Goal: Information Seeking & Learning: Learn about a topic

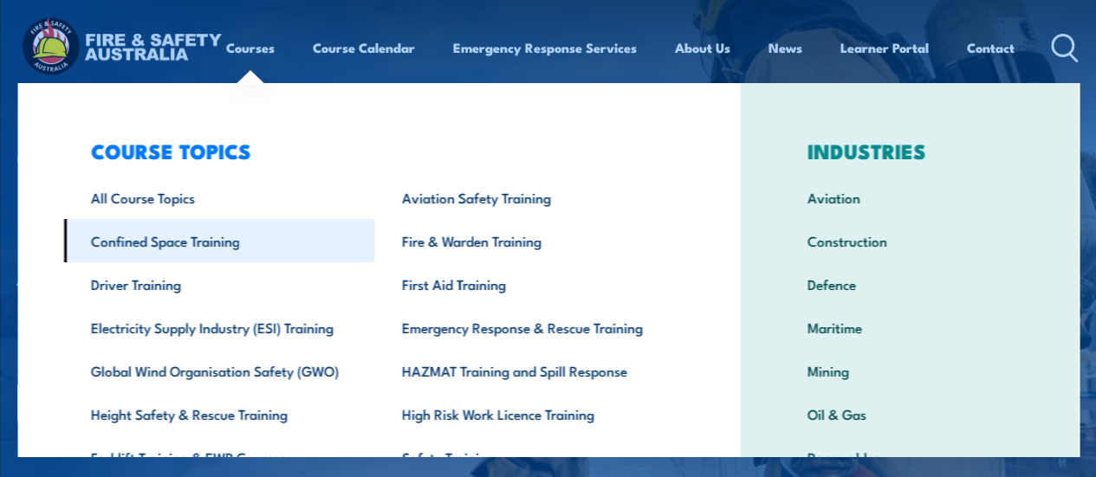
click at [220, 246] on link "Confined Space Training" at bounding box center [218, 240] width 311 height 43
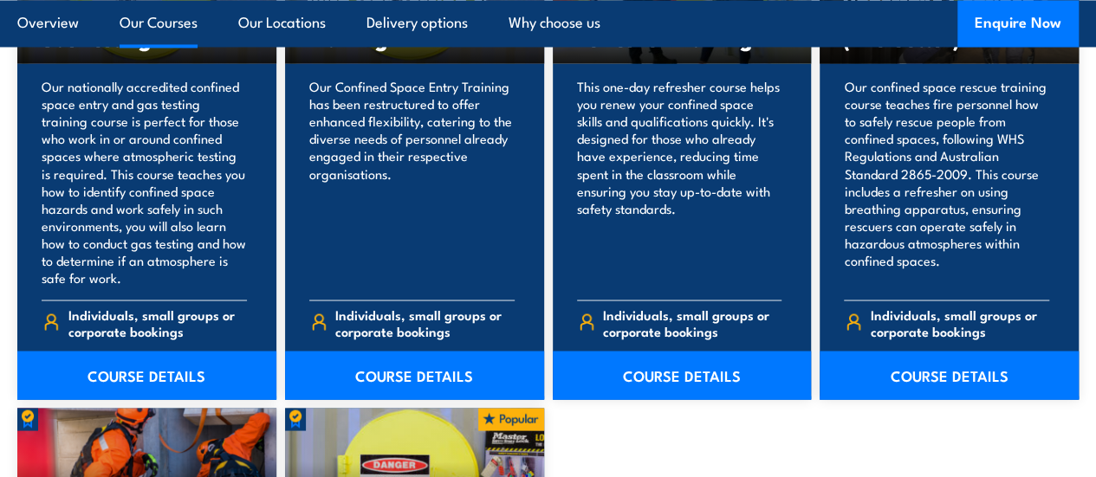
scroll to position [1487, 0]
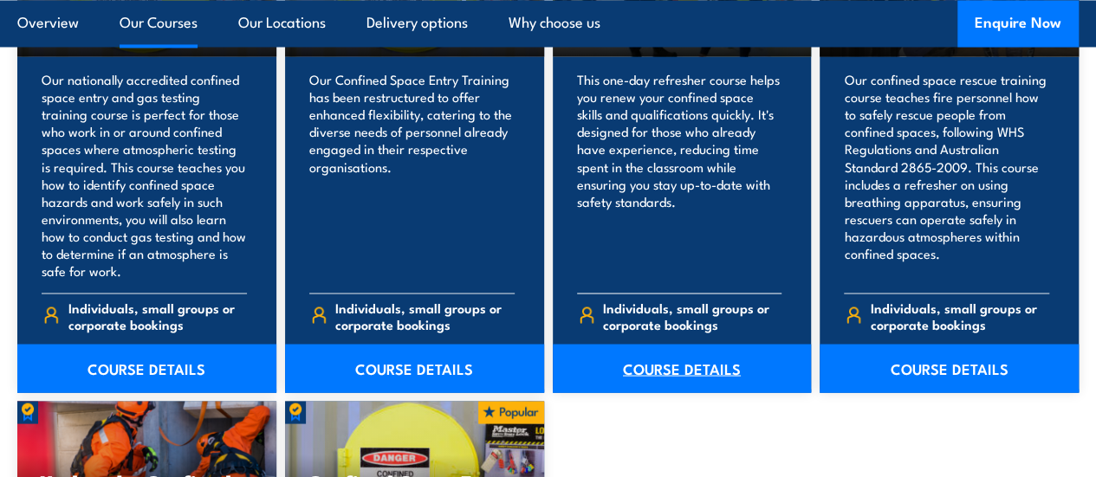
click at [702, 392] on link "COURSE DETAILS" at bounding box center [682, 368] width 259 height 49
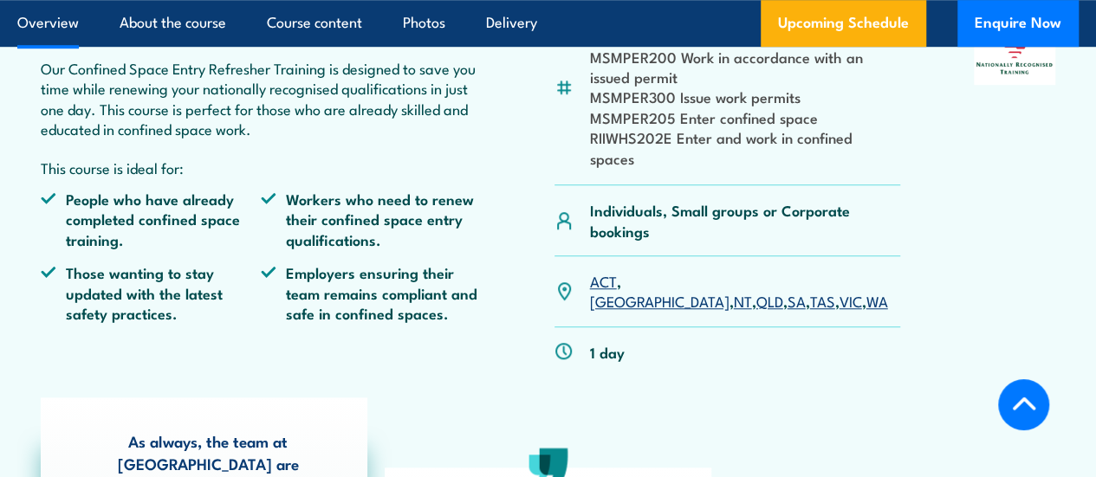
scroll to position [600, 0]
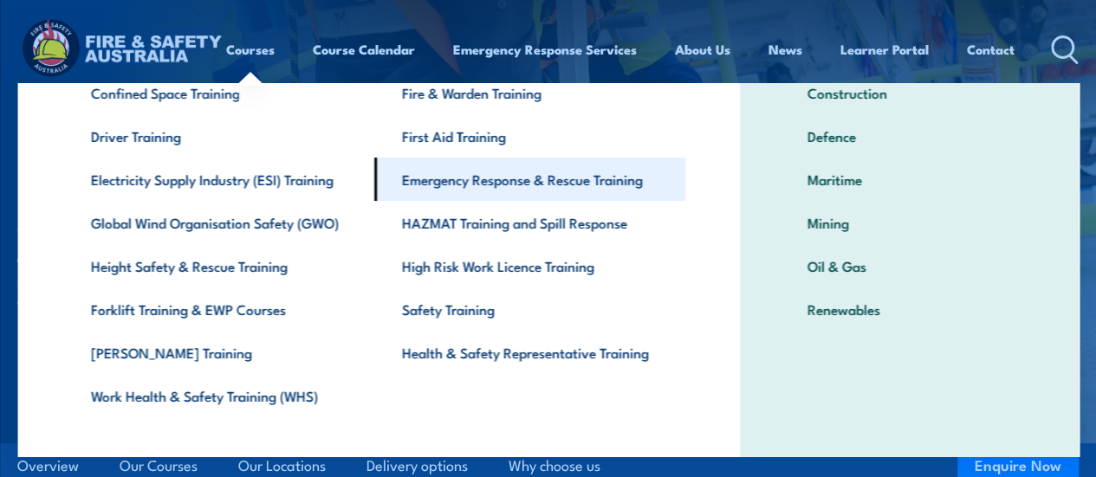
scroll to position [154, 0]
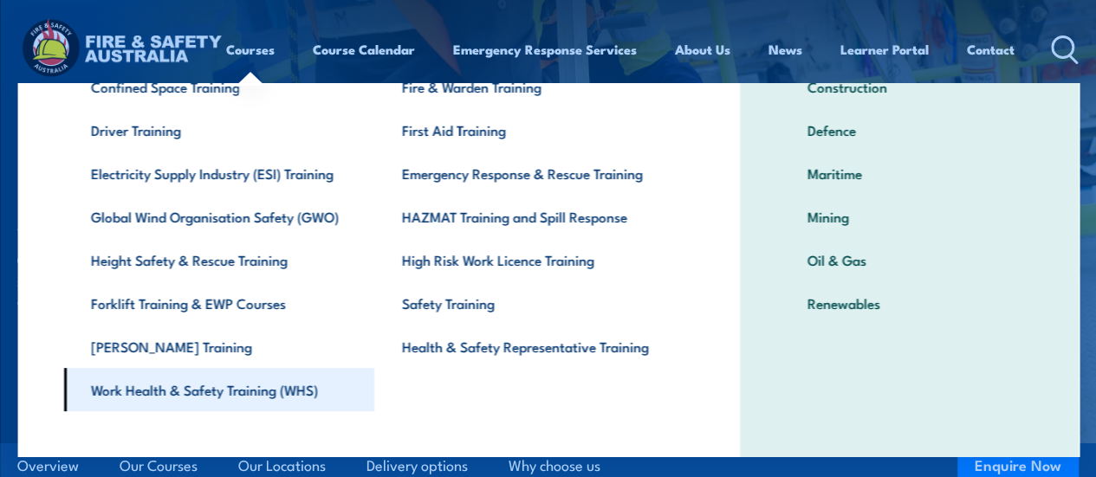
click at [310, 389] on link "Work Health & Safety Training (WHS)" at bounding box center [218, 389] width 311 height 43
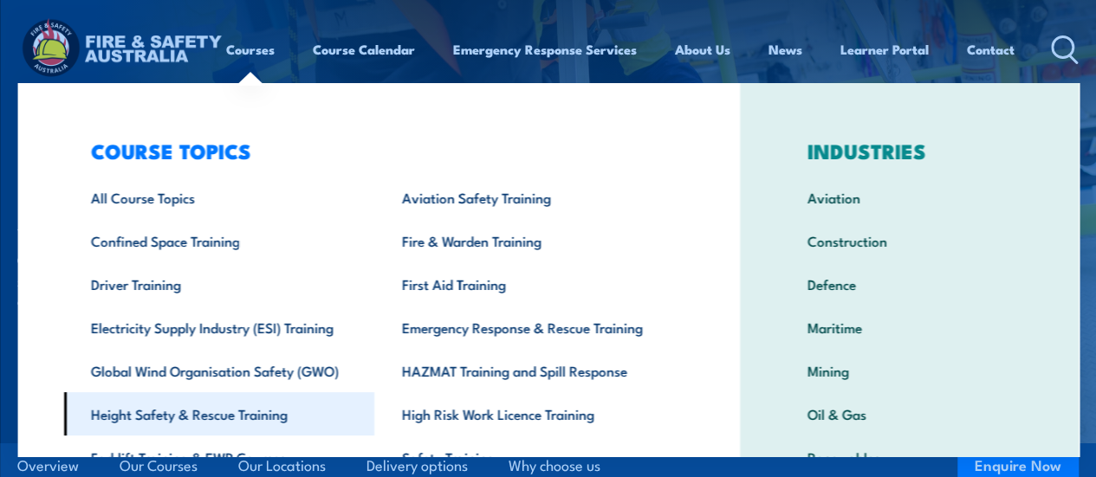
click at [260, 412] on link "Height Safety & Rescue Training" at bounding box center [218, 413] width 311 height 43
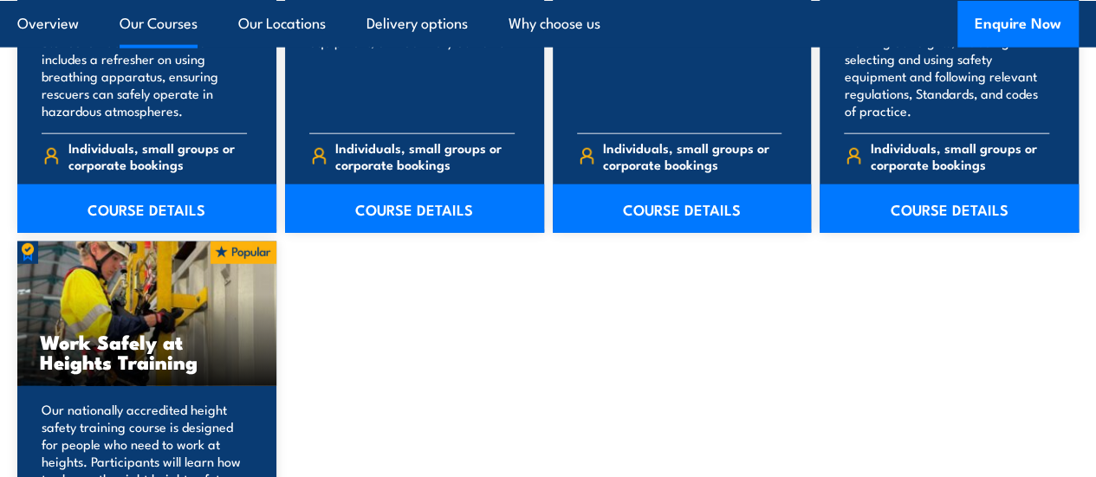
scroll to position [2065, 0]
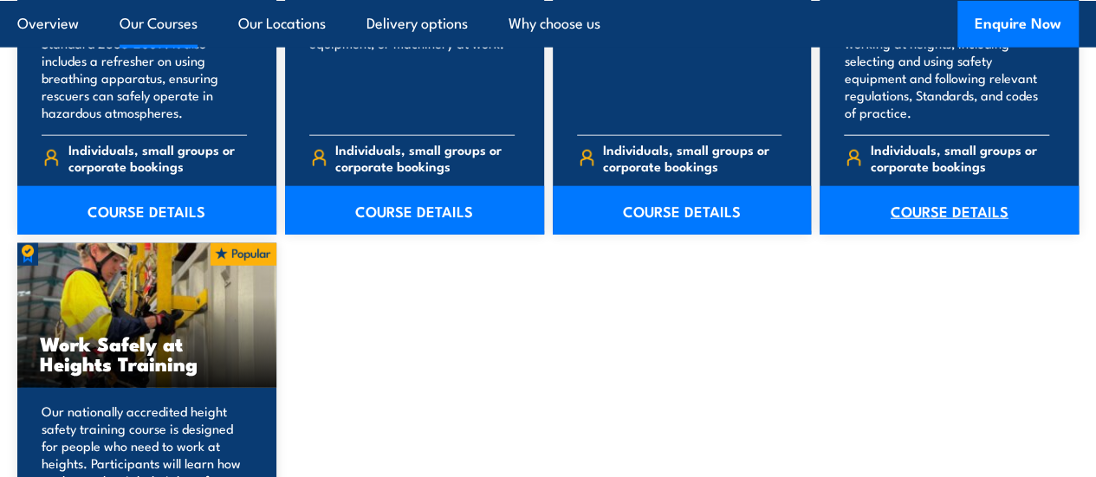
click at [972, 235] on link "COURSE DETAILS" at bounding box center [949, 210] width 259 height 49
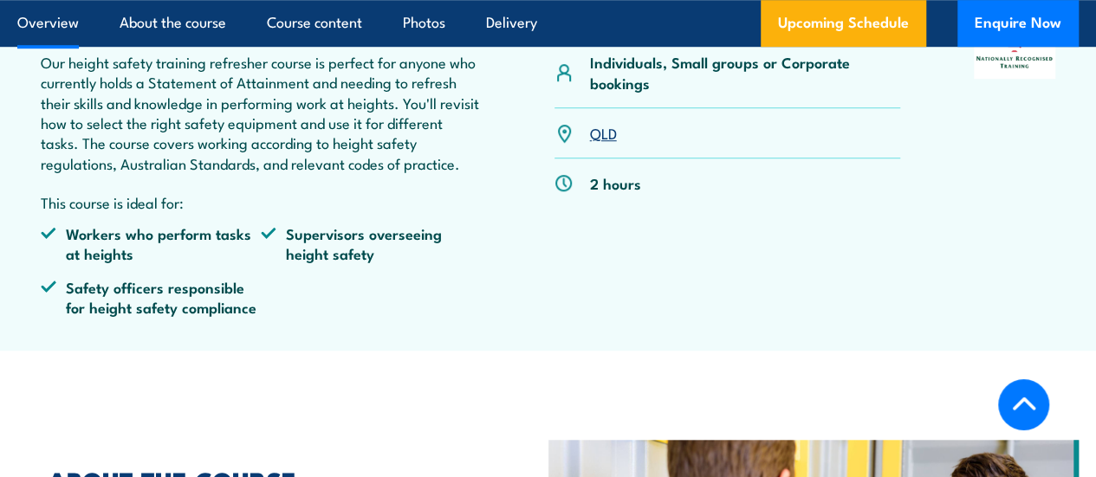
scroll to position [602, 0]
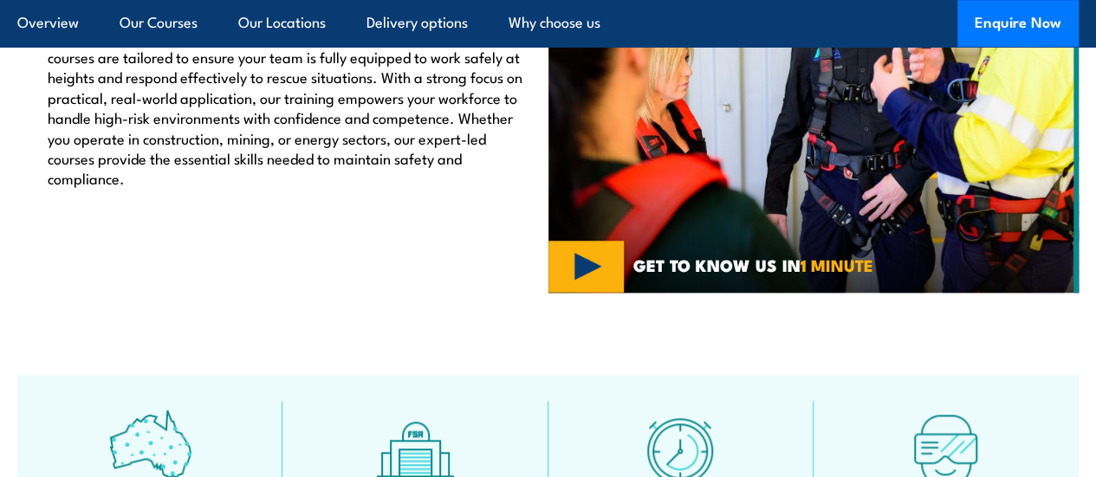
scroll to position [668, 0]
